Goal: Information Seeking & Learning: Check status

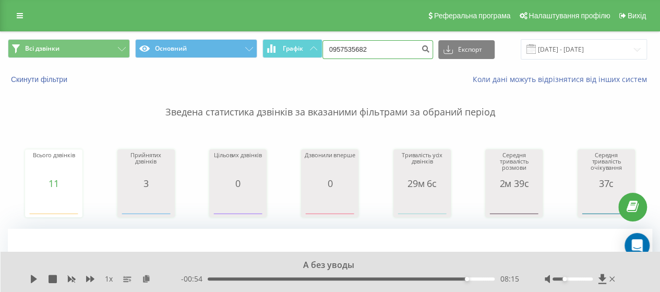
drag, startPoint x: 398, startPoint y: 50, endPoint x: 322, endPoint y: 52, distance: 75.2
click at [322, 52] on div "Всі дзвінки Основний Графік 0957535682 Експорт .csv .xls .xlsx 22.05.2025 - 22.…" at bounding box center [330, 49] width 644 height 20
paste input "74579335"
type input "0974579335"
